Goal: Information Seeking & Learning: Learn about a topic

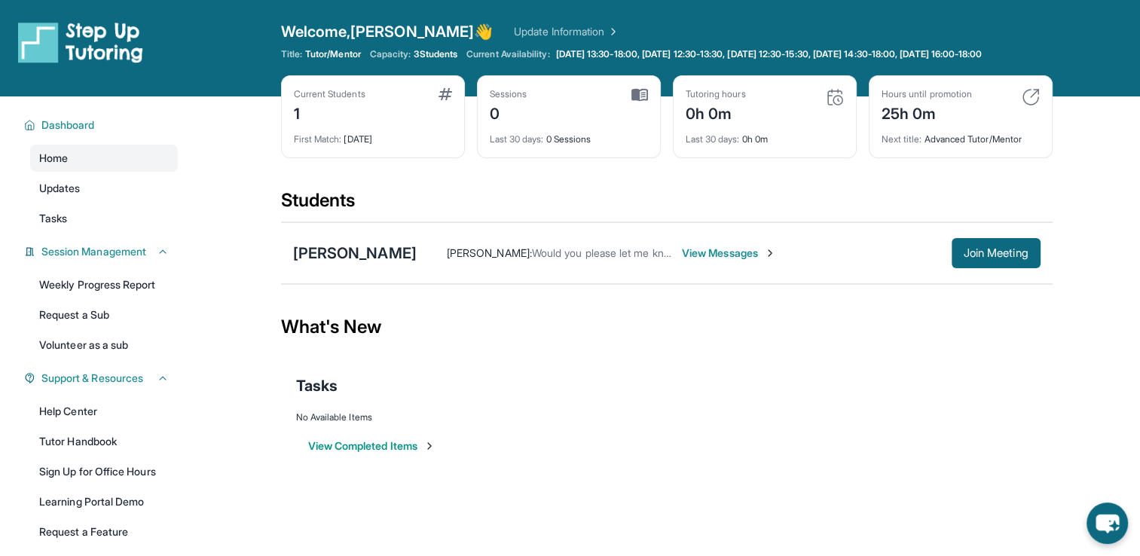
click at [775, 344] on div "What's New" at bounding box center [667, 327] width 772 height 66
click at [706, 261] on span "View Messages" at bounding box center [729, 253] width 94 height 15
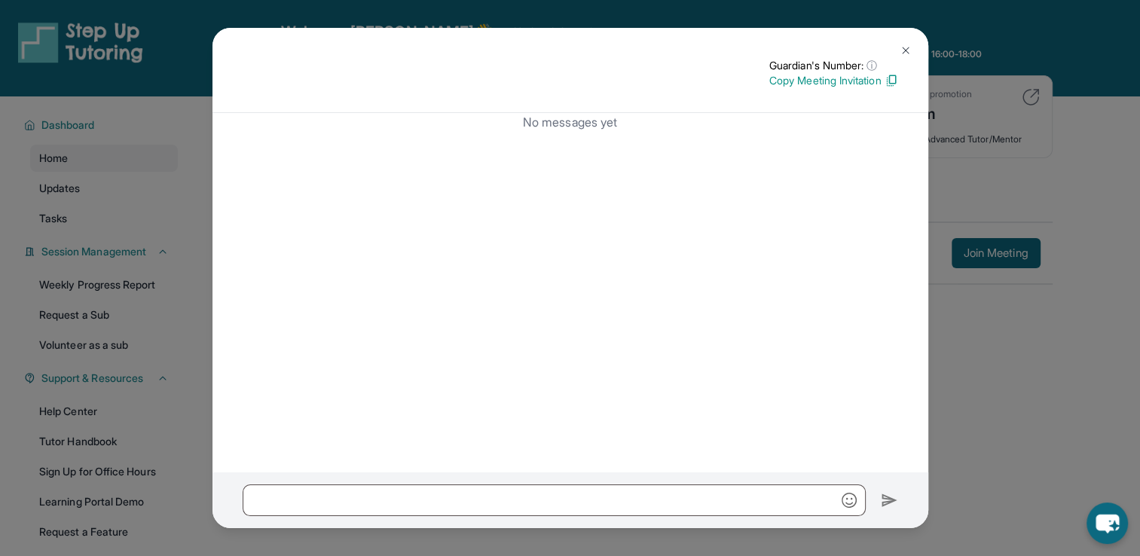
click at [906, 52] on img at bounding box center [906, 50] width 12 height 12
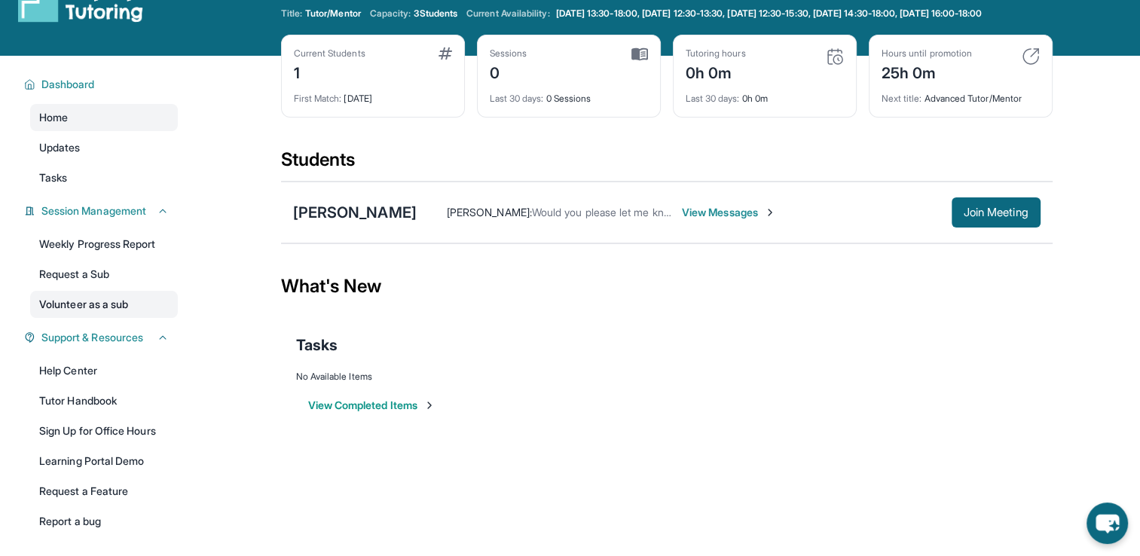
scroll to position [75, 0]
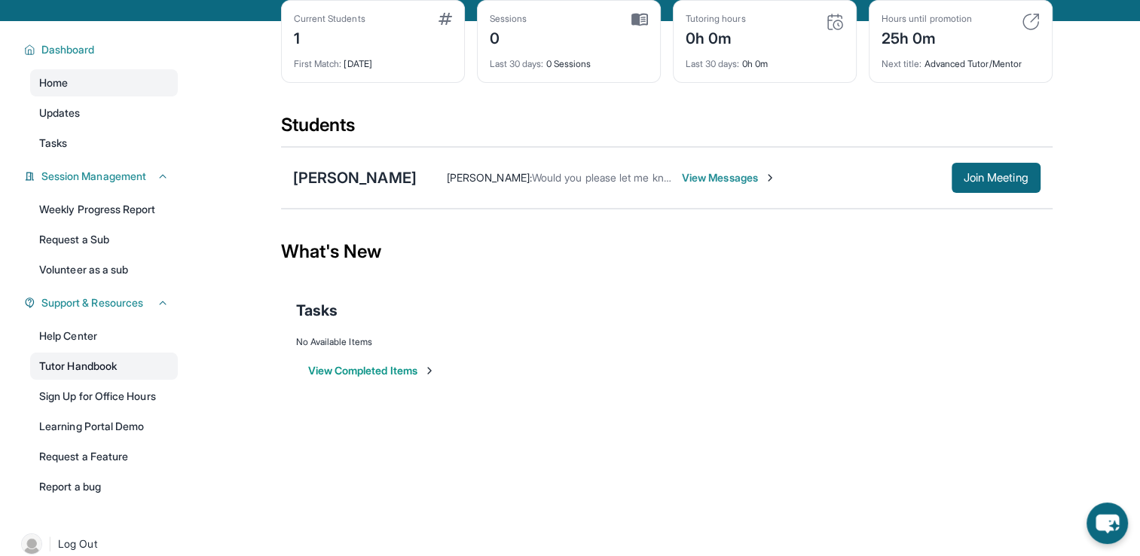
click at [90, 377] on link "Tutor Handbook" at bounding box center [104, 366] width 148 height 27
click at [377, 182] on div "[PERSON_NAME]" at bounding box center [355, 177] width 124 height 21
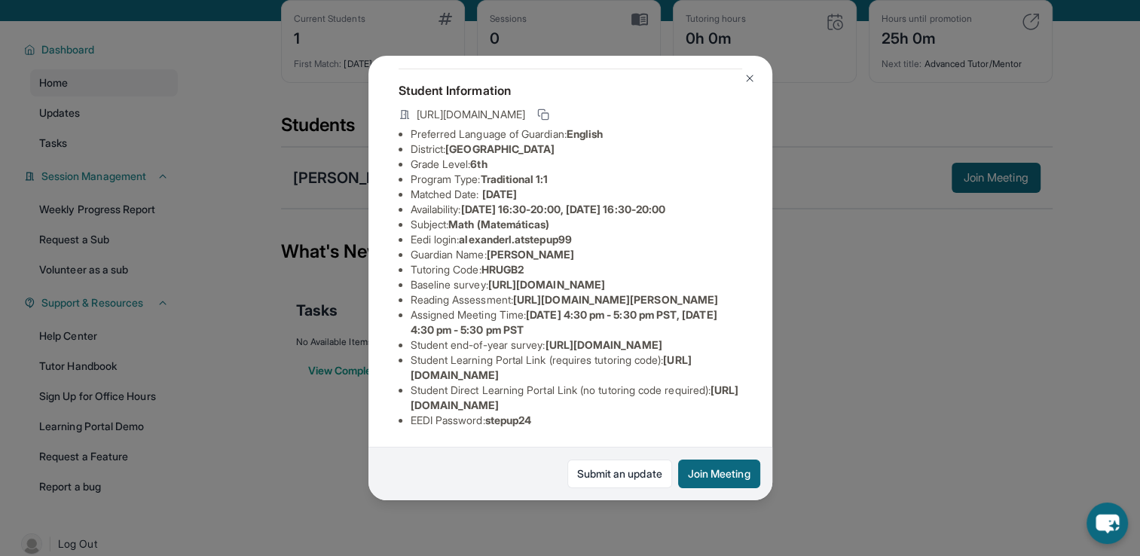
scroll to position [226, 0]
click at [849, 393] on div "[PERSON_NAME] Guardian: [PERSON_NAME] Student Information [URL][DOMAIN_NAME] Pr…" at bounding box center [570, 278] width 1140 height 556
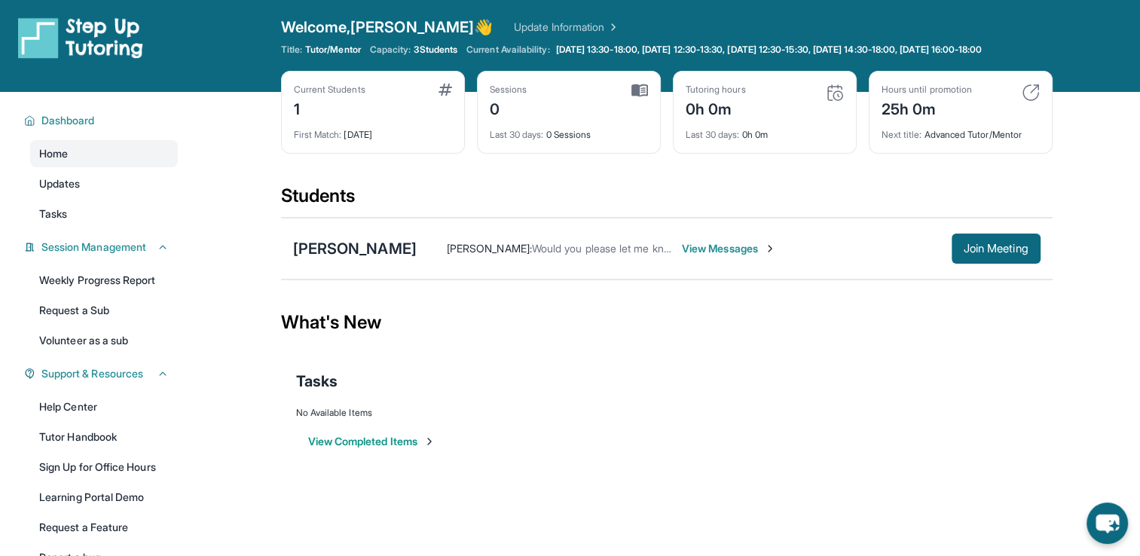
scroll to position [0, 0]
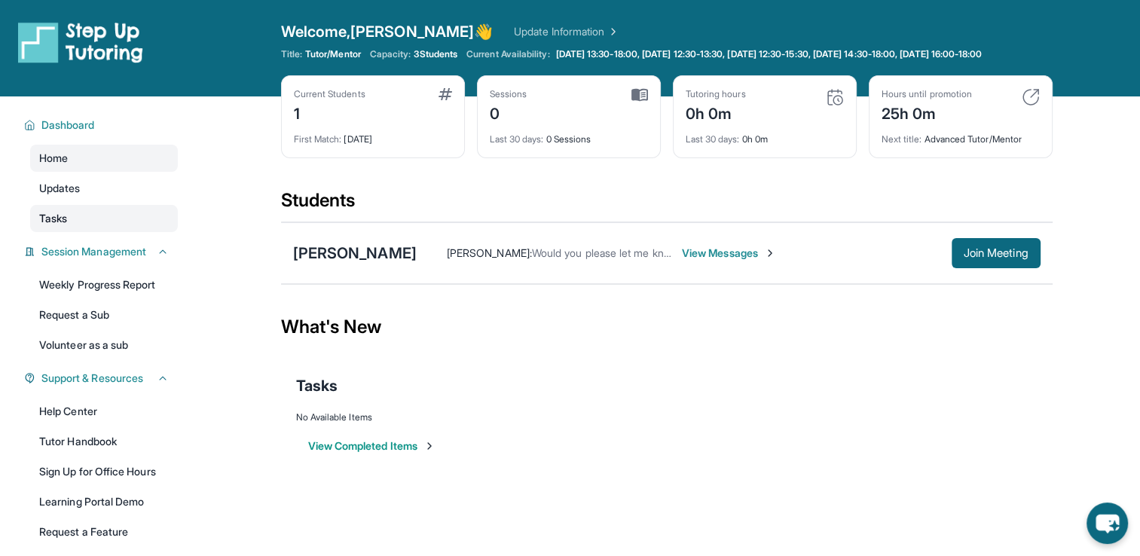
click at [63, 226] on span "Tasks" at bounding box center [53, 218] width 28 height 15
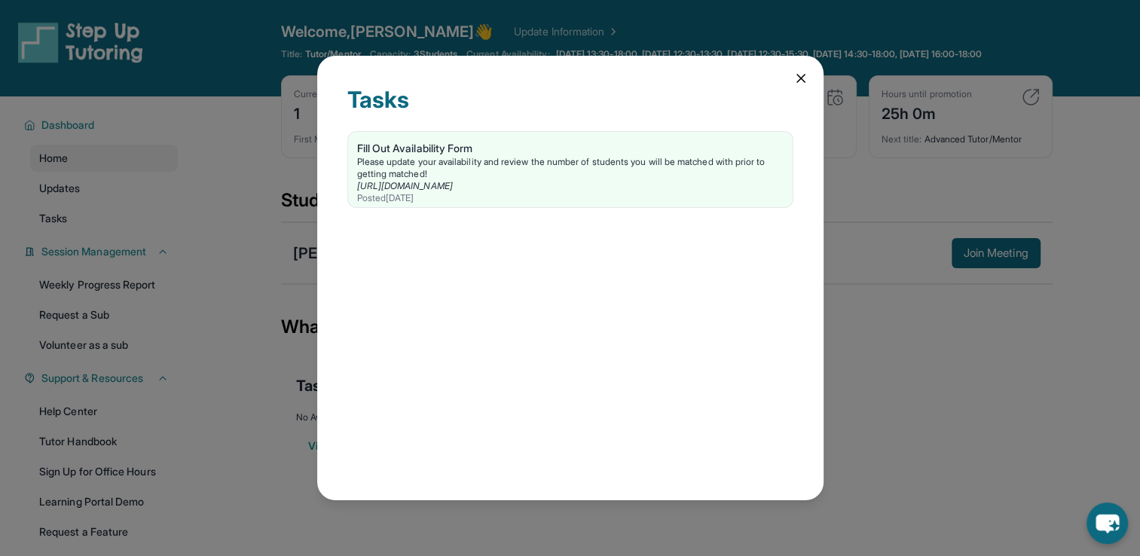
click at [797, 77] on icon at bounding box center [800, 78] width 15 height 15
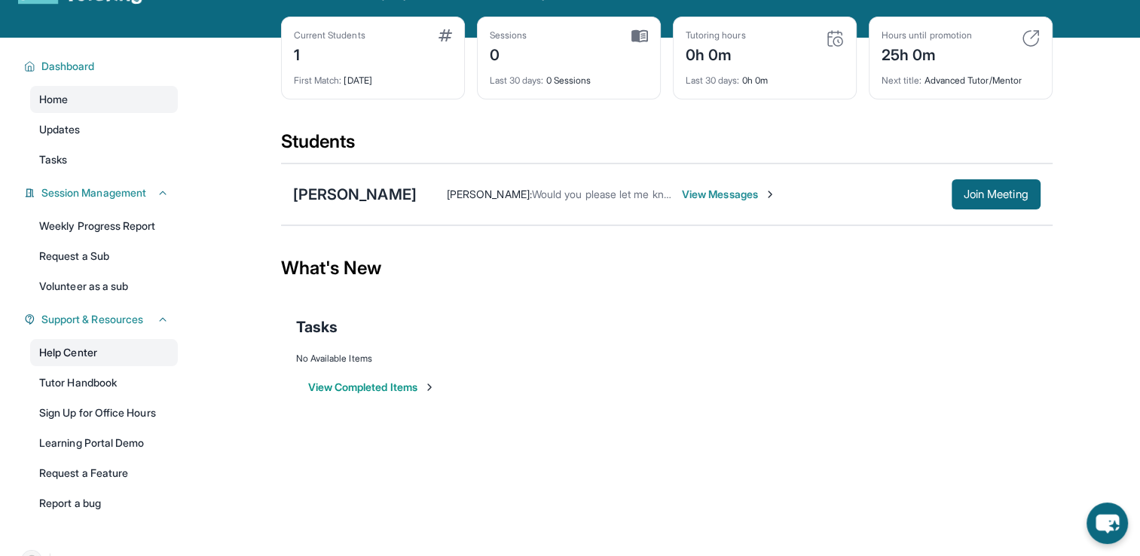
scroll to position [33, 0]
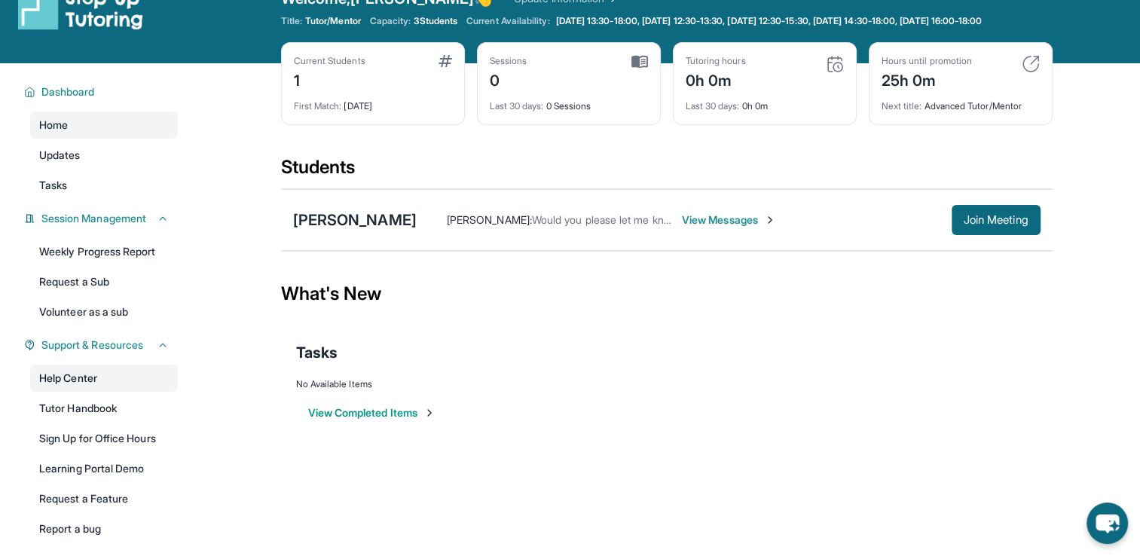
click at [110, 392] on link "Help Center" at bounding box center [104, 378] width 148 height 27
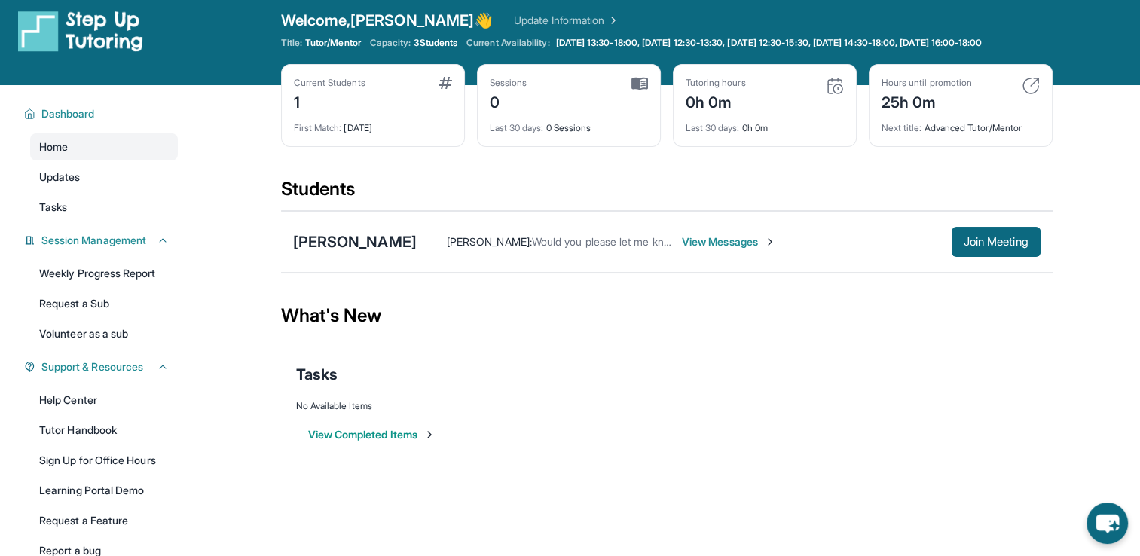
scroll to position [0, 0]
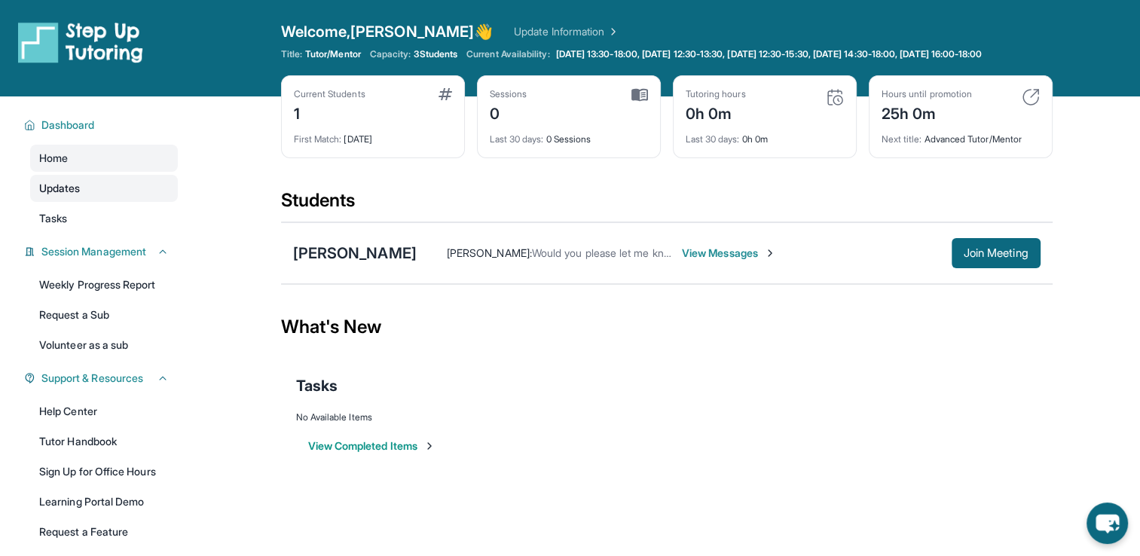
click at [54, 214] on div "Home Updates Tasks" at bounding box center [104, 188] width 148 height 87
click at [76, 298] on link "Weekly Progress Report" at bounding box center [104, 284] width 148 height 27
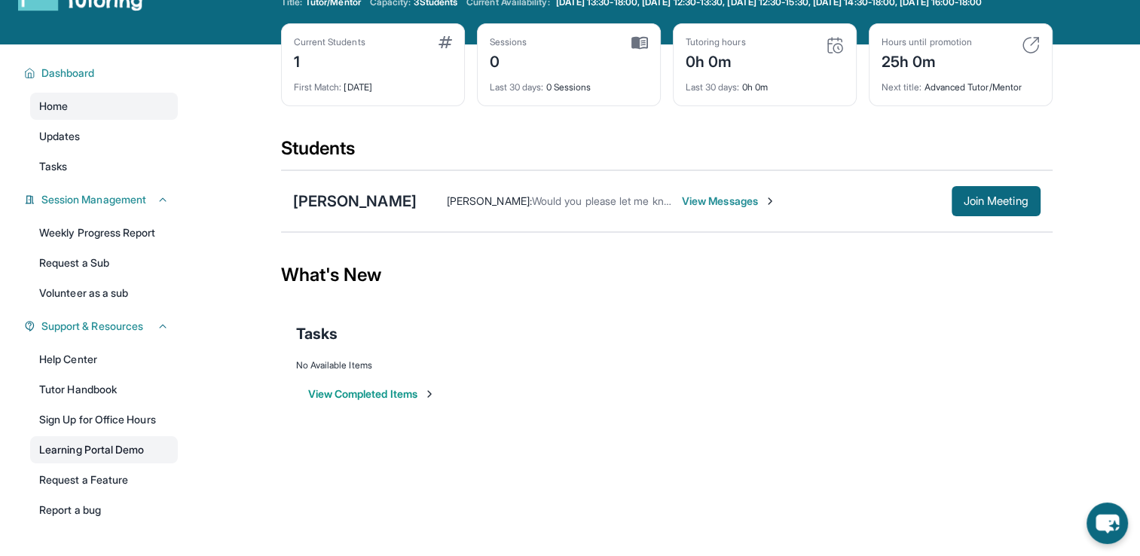
scroll to position [75, 0]
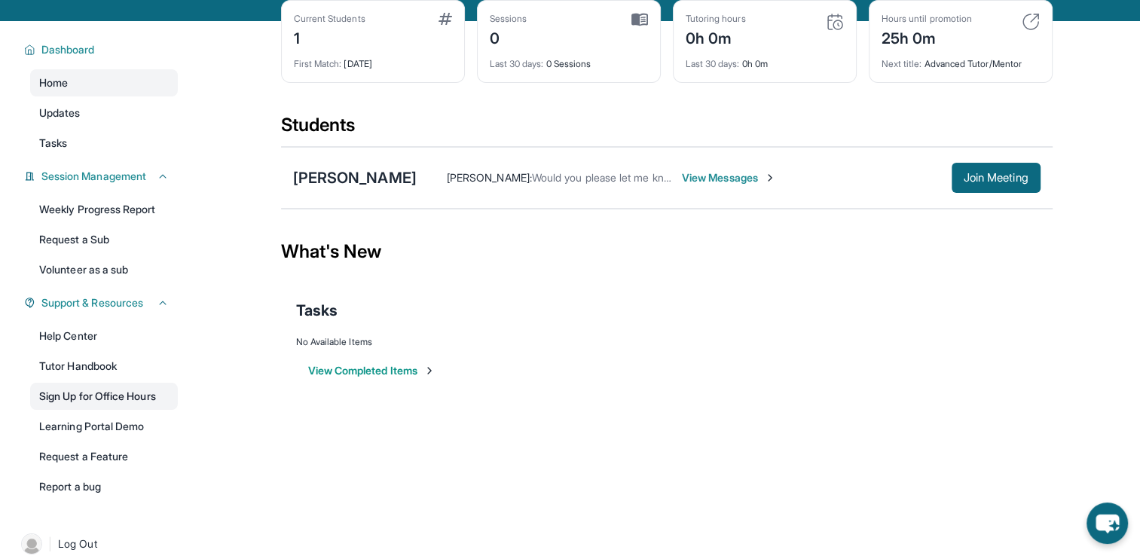
click at [108, 408] on link "Sign Up for Office Hours" at bounding box center [104, 396] width 148 height 27
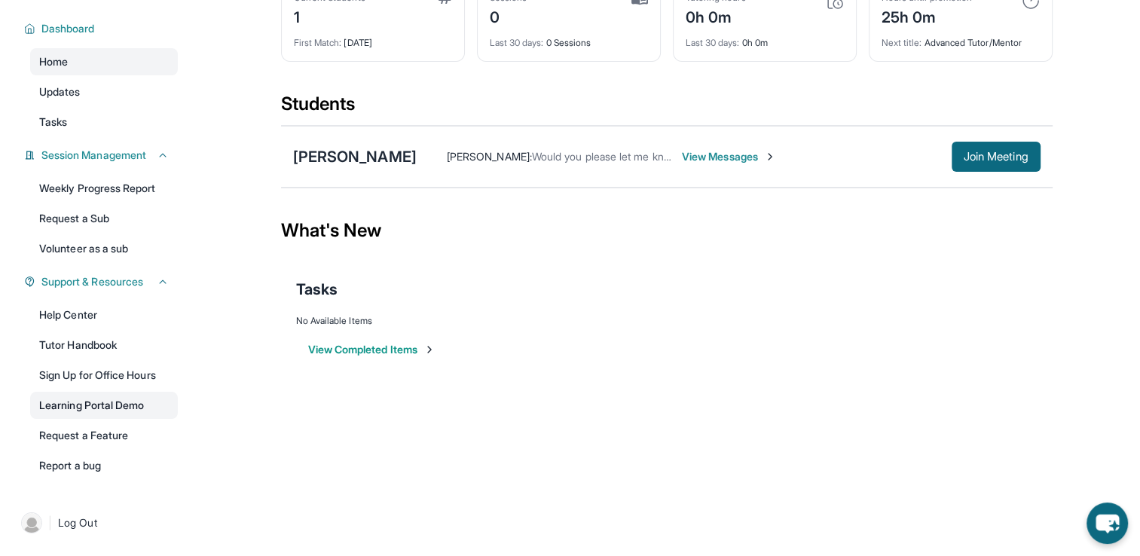
scroll to position [0, 0]
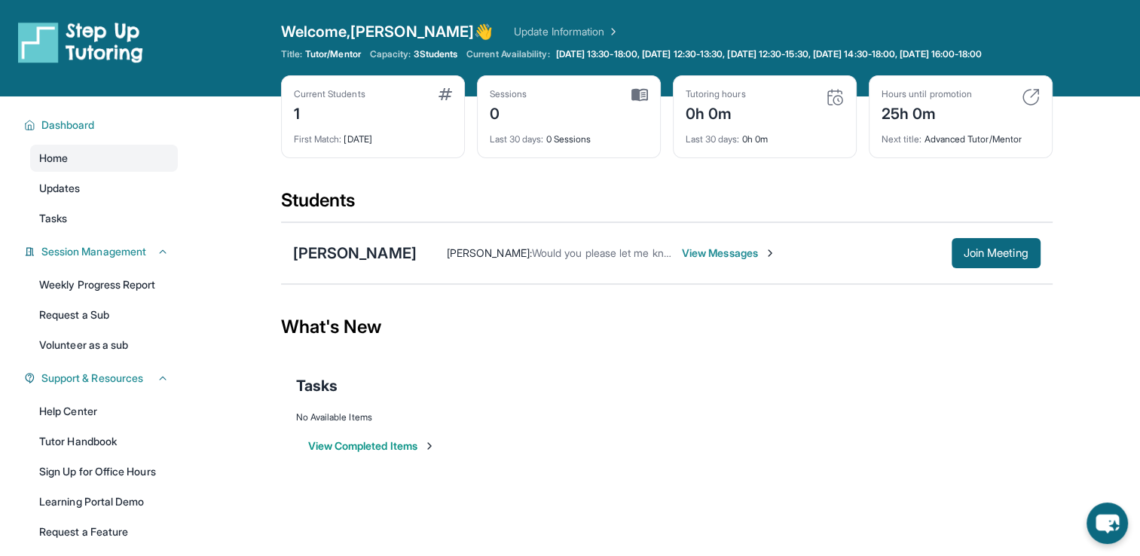
click at [726, 261] on span "View Messages" at bounding box center [729, 253] width 94 height 15
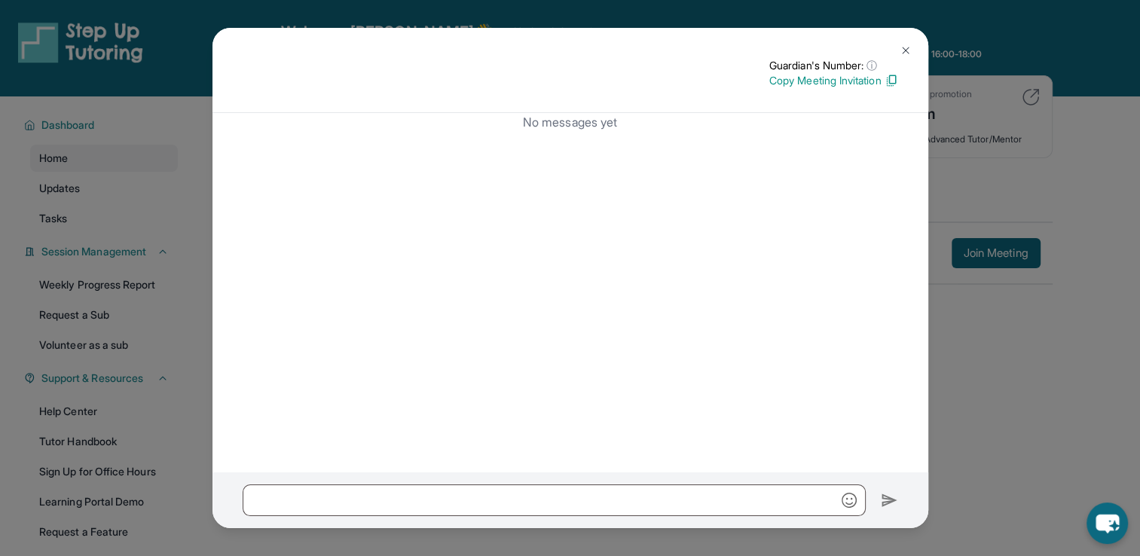
click at [902, 50] on img at bounding box center [906, 50] width 12 height 12
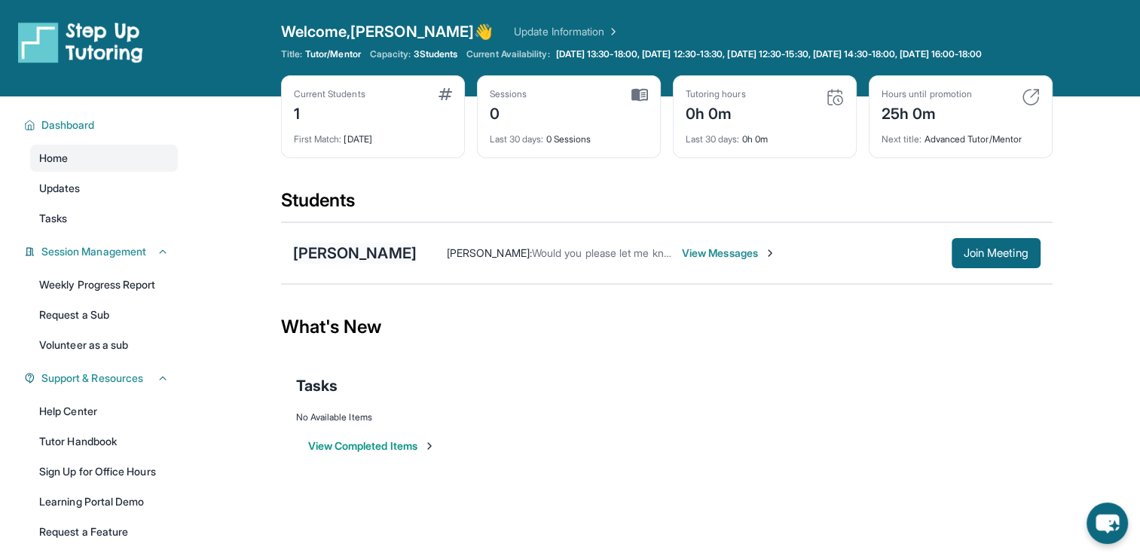
click at [324, 264] on div "[PERSON_NAME]" at bounding box center [355, 253] width 124 height 21
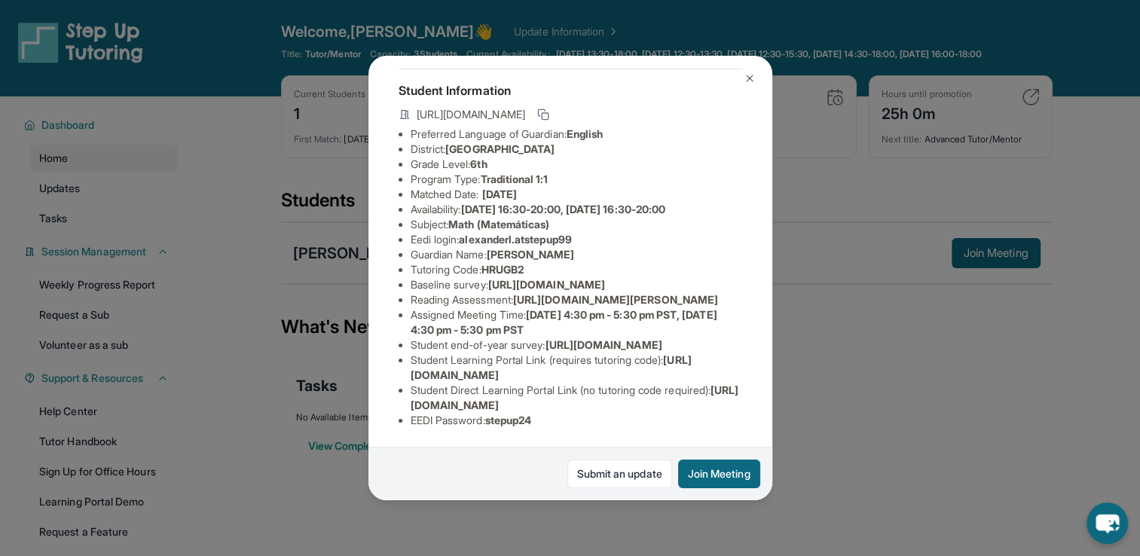
scroll to position [151, 0]
drag, startPoint x: 567, startPoint y: 154, endPoint x: 458, endPoint y: 157, distance: 108.5
click at [458, 217] on li "Subject : Math (Matemáticas)" at bounding box center [577, 224] width 332 height 15
drag, startPoint x: 458, startPoint y: 157, endPoint x: 624, endPoint y: 203, distance: 171.8
click at [624, 262] on li "Tutoring Code : HRUGB2" at bounding box center [577, 269] width 332 height 15
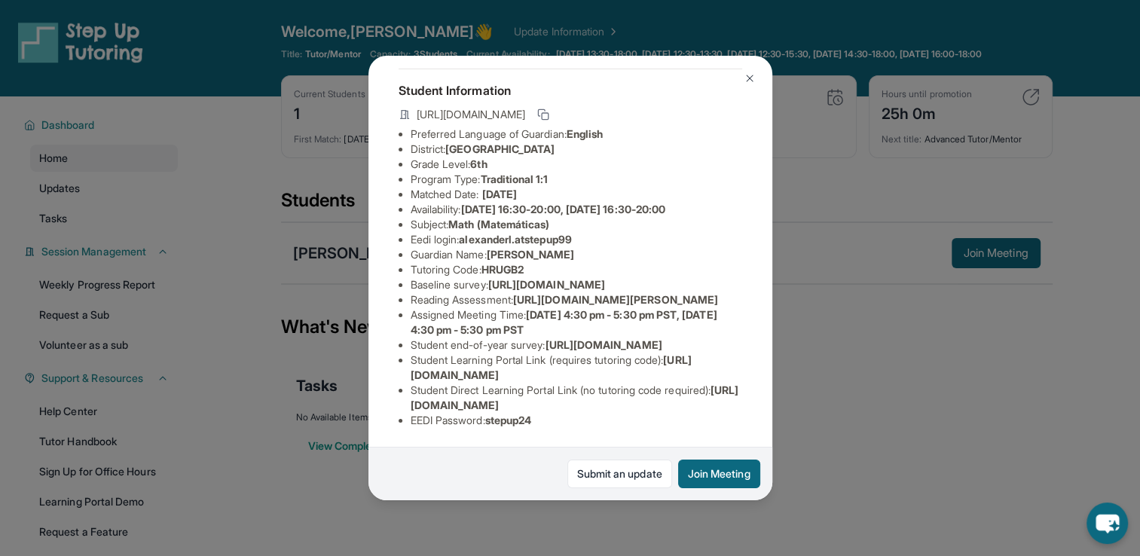
scroll to position [226, 0]
click at [854, 339] on div "[PERSON_NAME] Guardian: [PERSON_NAME] Student Information [URL][DOMAIN_NAME] Pr…" at bounding box center [570, 278] width 1140 height 556
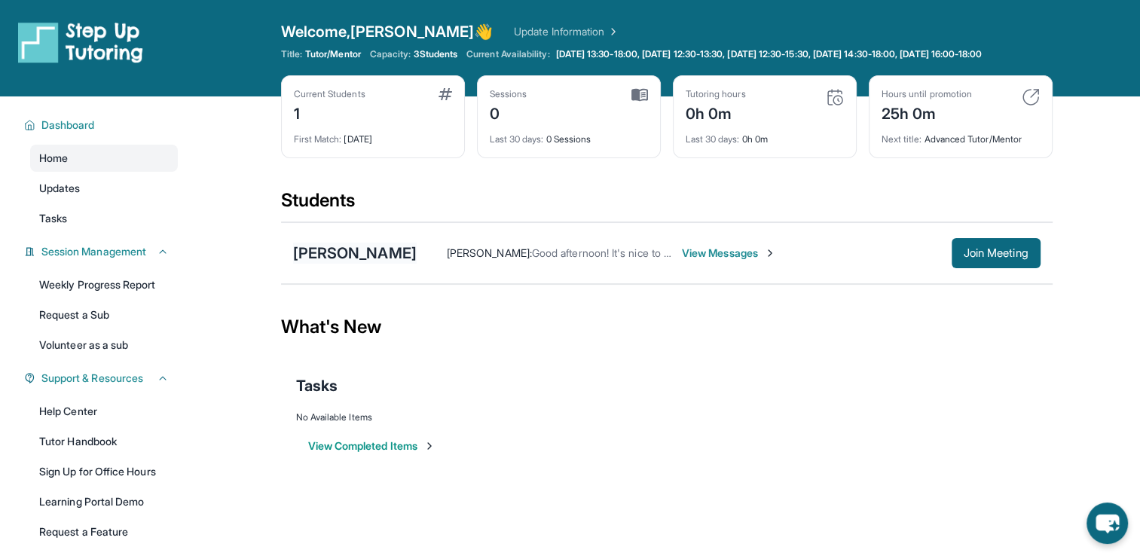
click at [396, 261] on div "[PERSON_NAME]" at bounding box center [355, 253] width 124 height 21
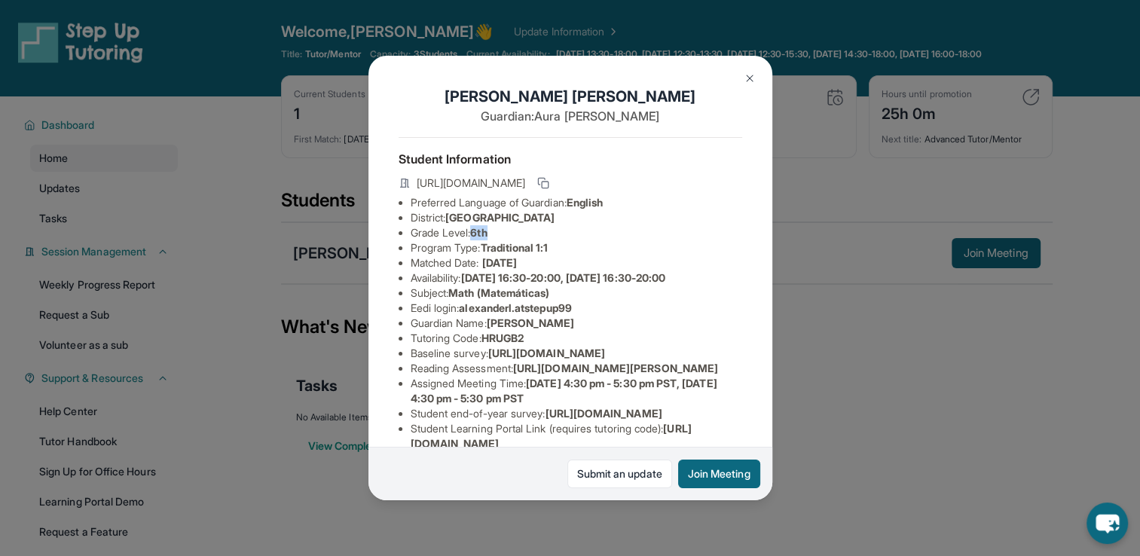
drag, startPoint x: 504, startPoint y: 246, endPoint x: 479, endPoint y: 248, distance: 25.0
click at [479, 240] on li "Grade Level: 6th" at bounding box center [577, 232] width 332 height 15
drag, startPoint x: 479, startPoint y: 248, endPoint x: 590, endPoint y: 313, distance: 128.7
click at [590, 313] on li "Eedi login : [PERSON_NAME].atstepup99" at bounding box center [577, 308] width 332 height 15
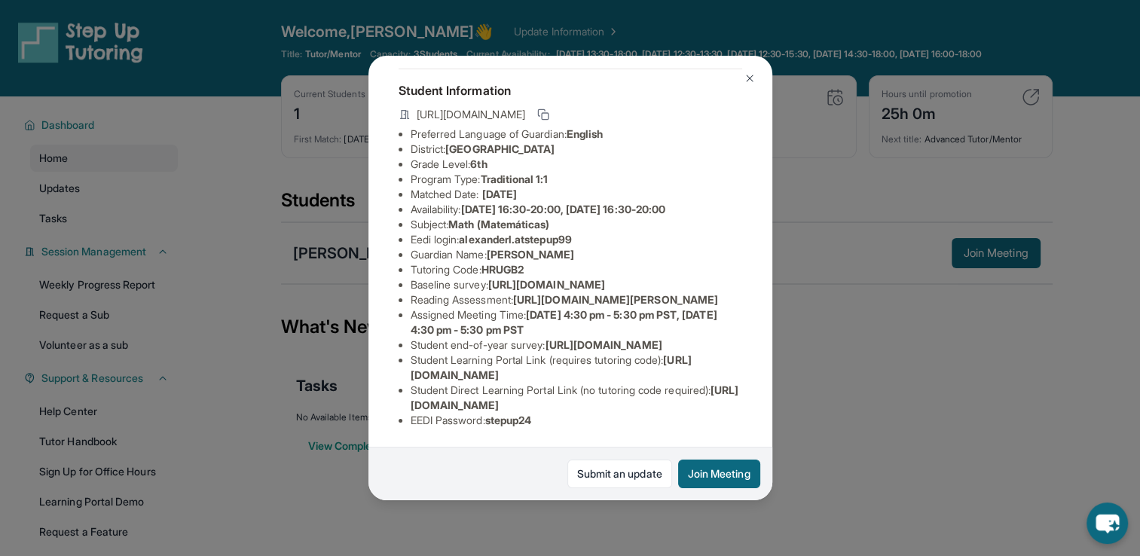
scroll to position [75, 0]
click at [841, 185] on div "[PERSON_NAME] Guardian: [PERSON_NAME] Student Information [URL][DOMAIN_NAME] Pr…" at bounding box center [570, 278] width 1140 height 556
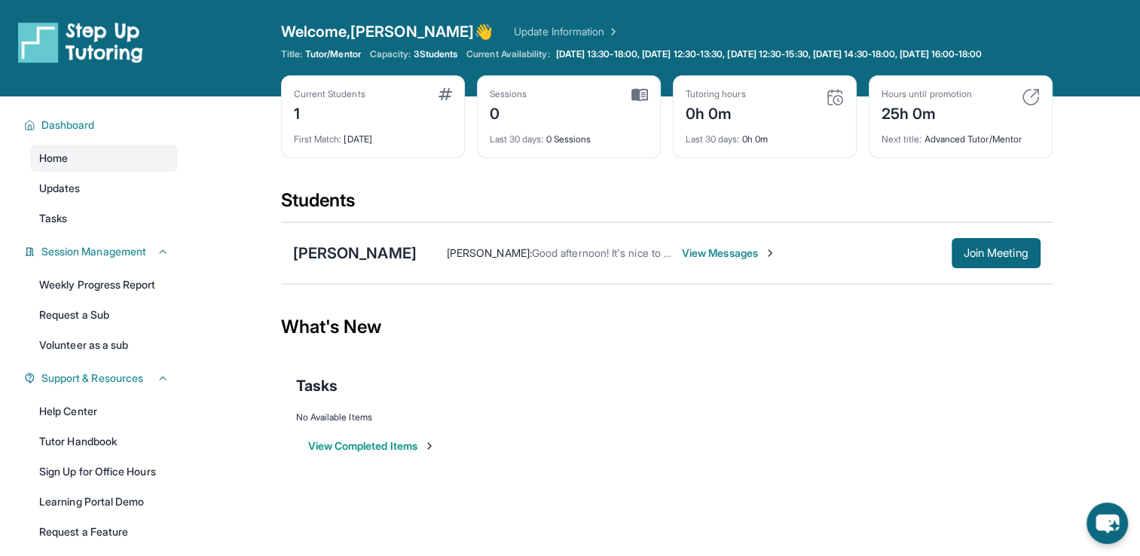
click at [728, 261] on span "View Messages" at bounding box center [729, 253] width 94 height 15
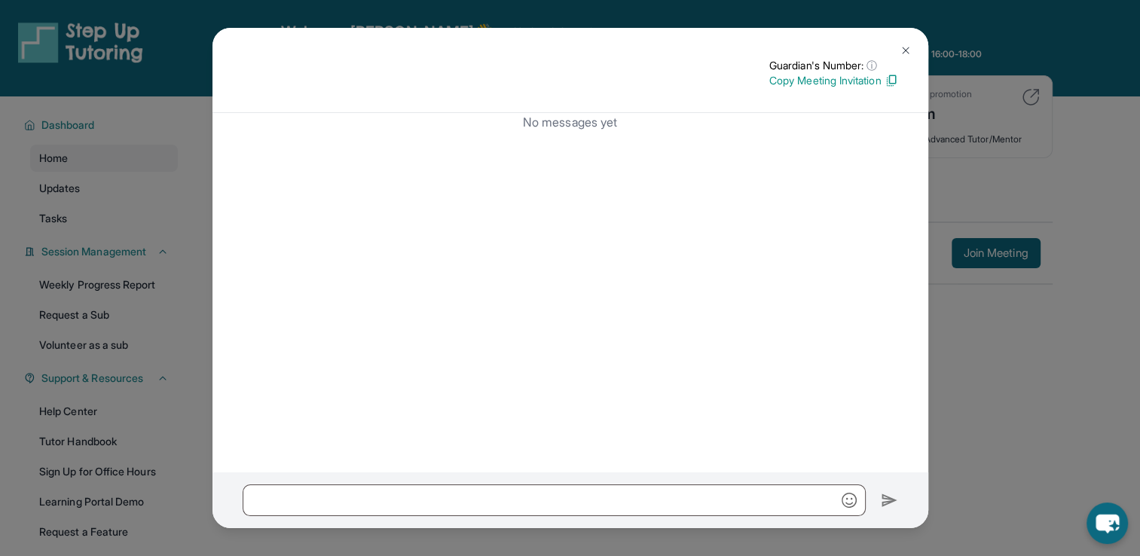
click at [967, 366] on div "Guardian's Number: ⓘ This isn't the guardian's real number — it's a private for…" at bounding box center [570, 278] width 1140 height 556
